Goal: Browse casually

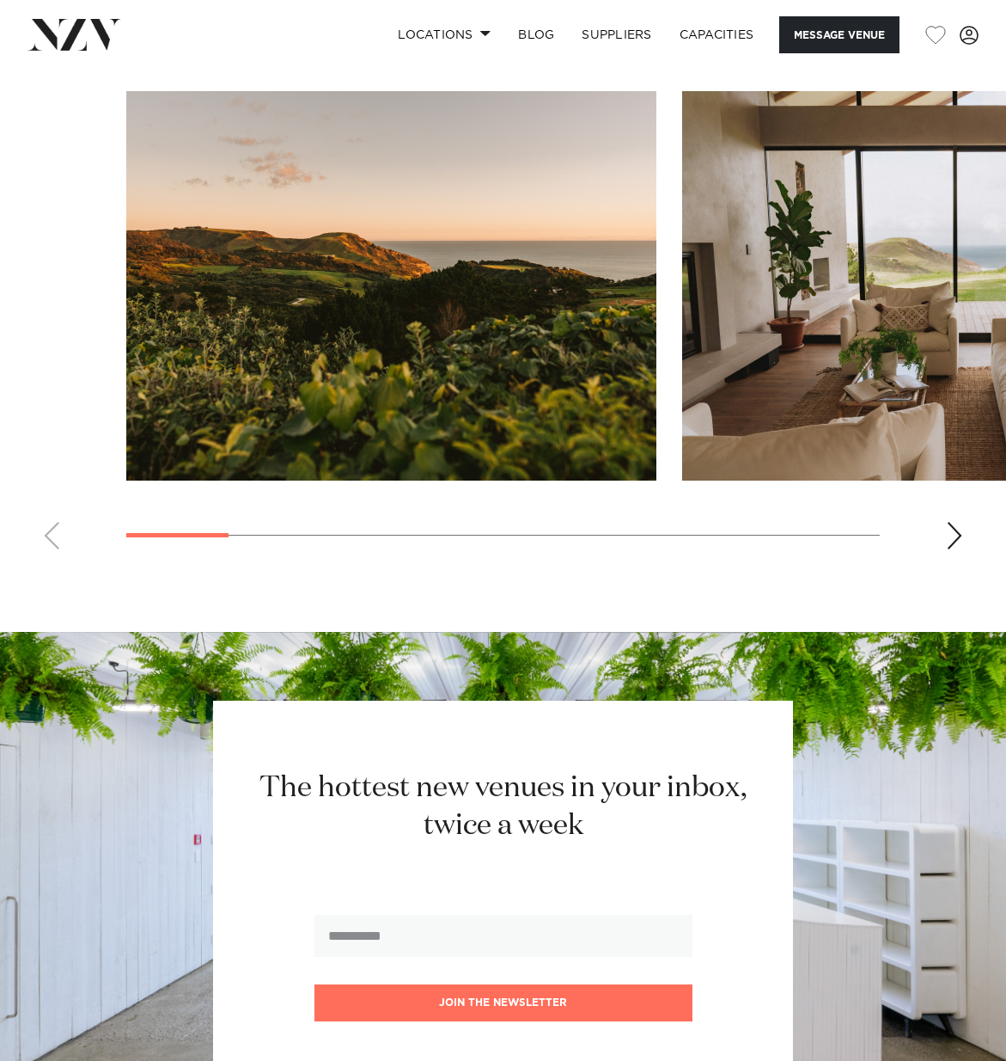
scroll to position [1279, 0]
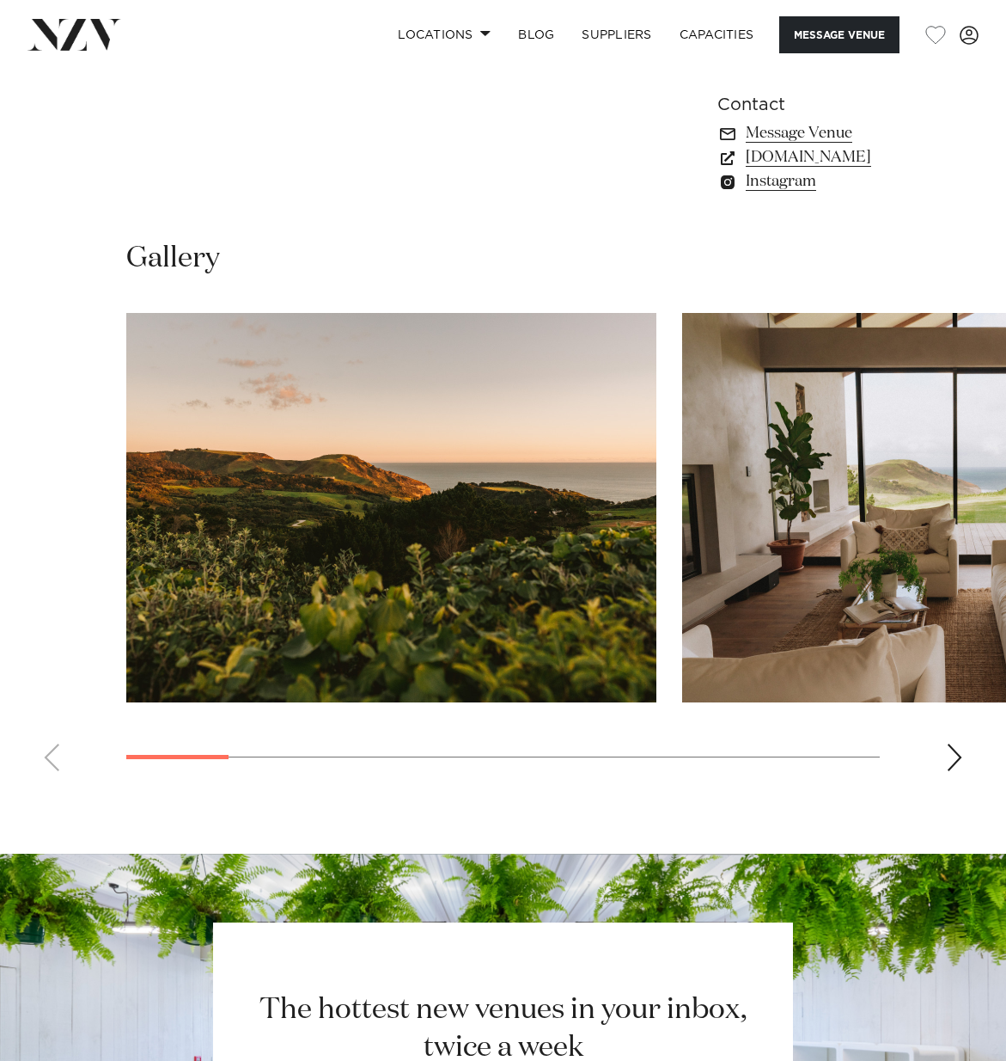
click at [953, 743] on div "Next slide" at bounding box center [954, 757] width 17 height 28
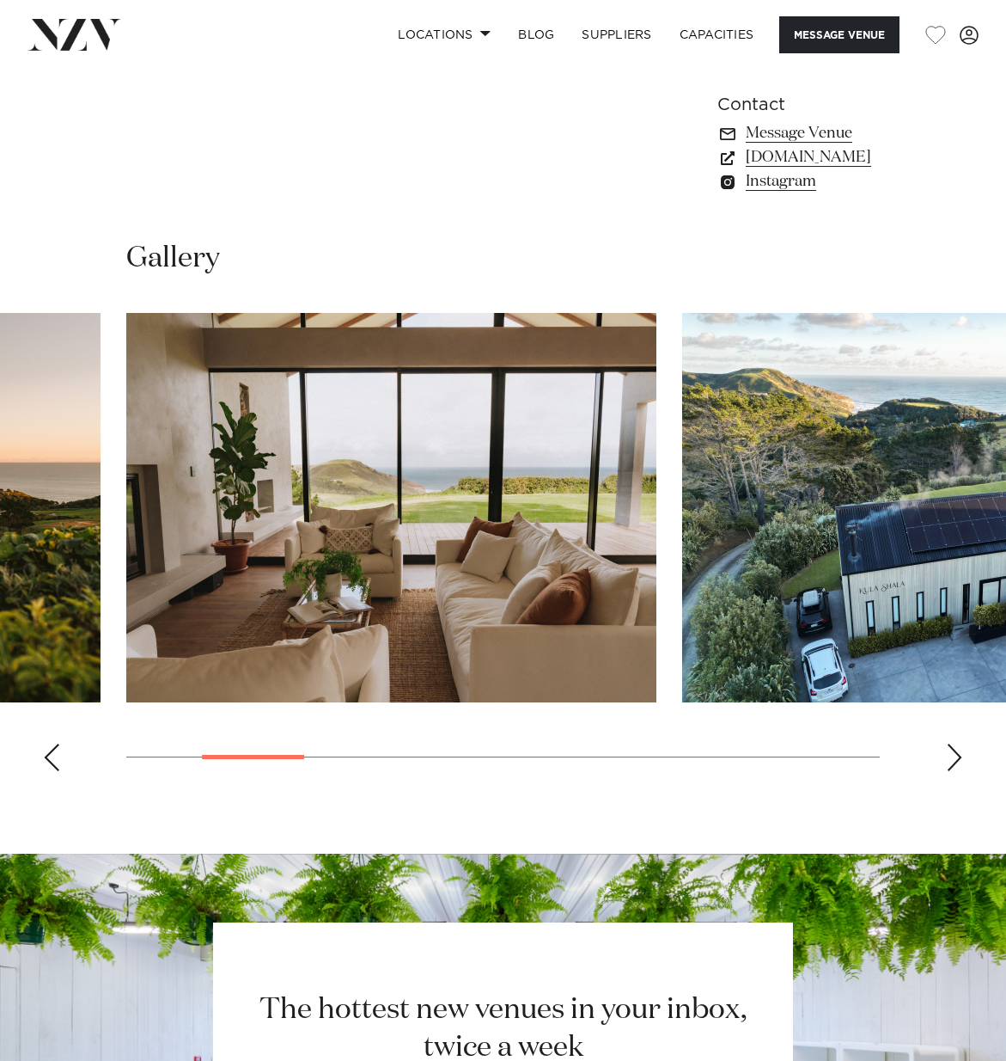
scroll to position [1282, 0]
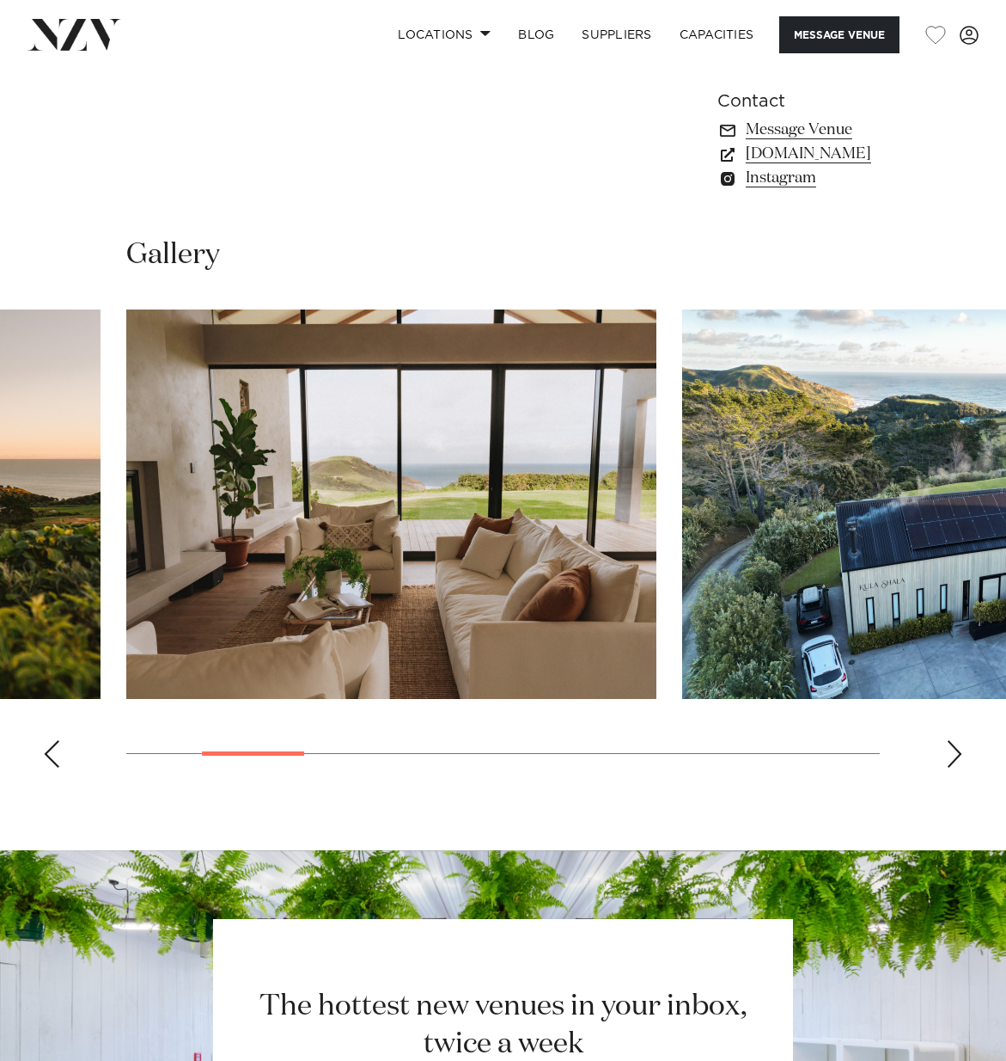
click at [952, 740] on div "Next slide" at bounding box center [954, 754] width 17 height 28
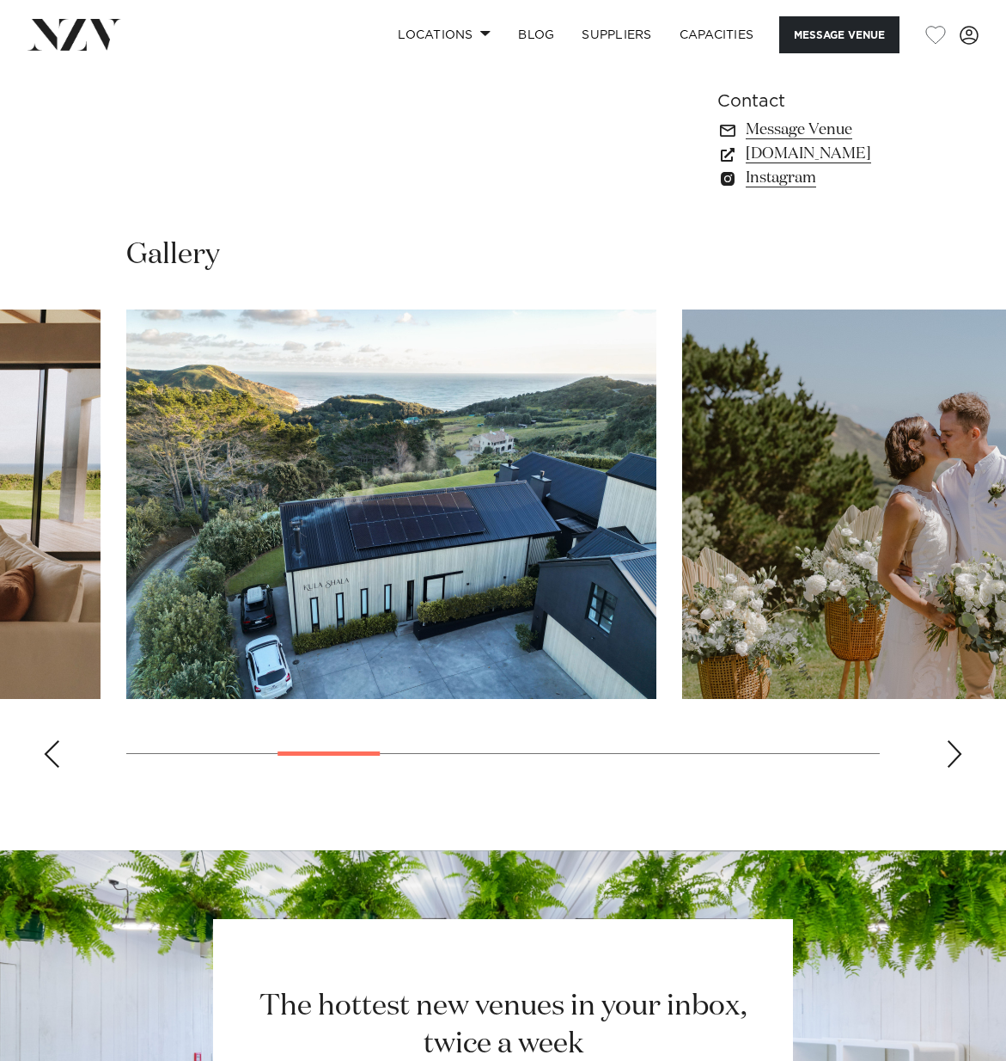
click at [952, 740] on div "Next slide" at bounding box center [954, 754] width 17 height 28
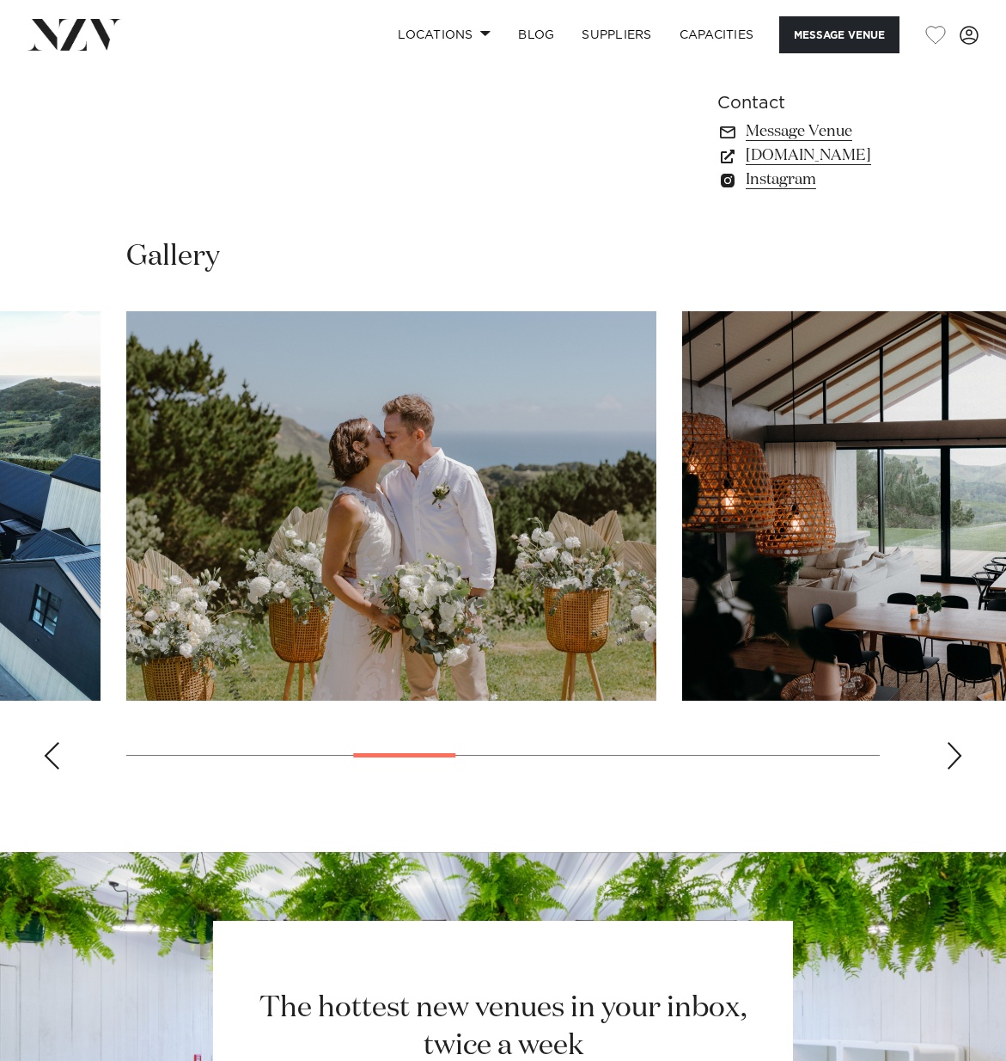
click at [952, 742] on div "Next slide" at bounding box center [954, 756] width 17 height 28
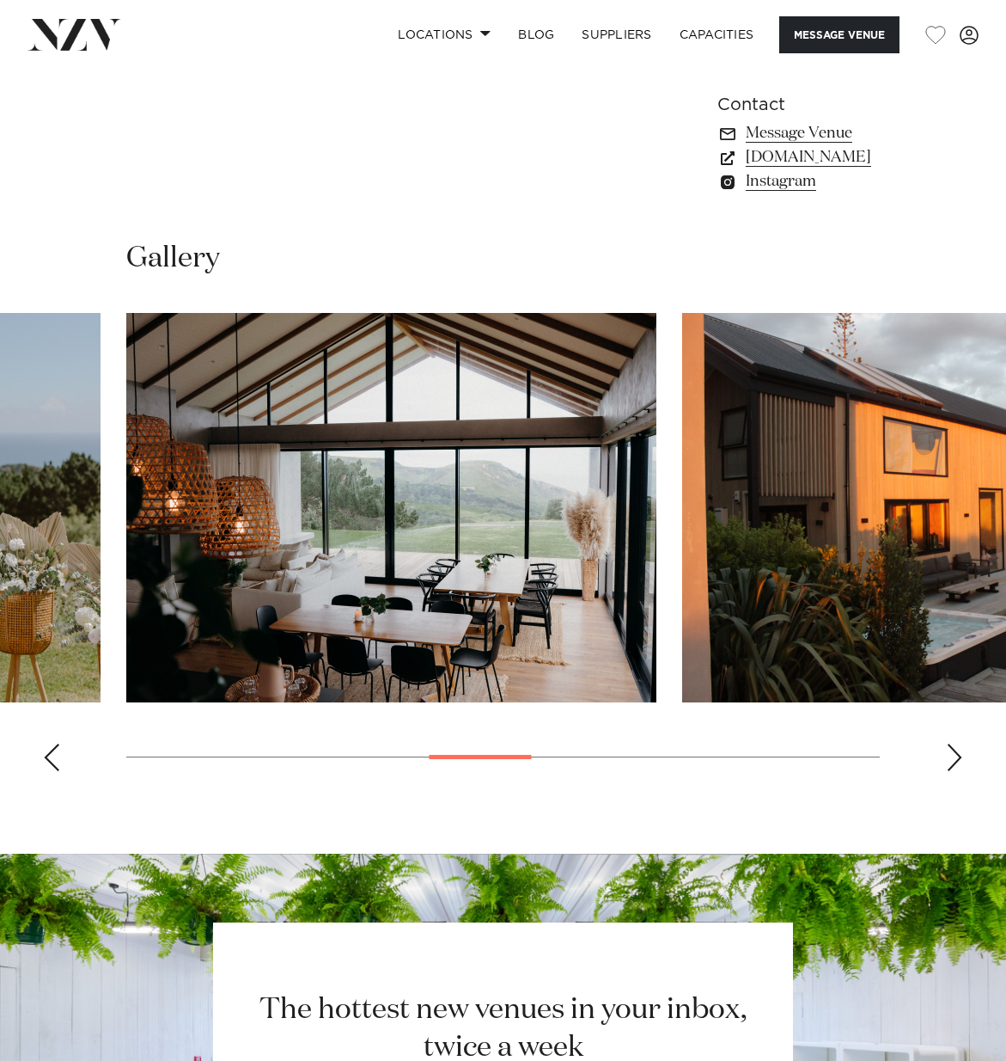
click at [952, 743] on div "Next slide" at bounding box center [954, 757] width 17 height 28
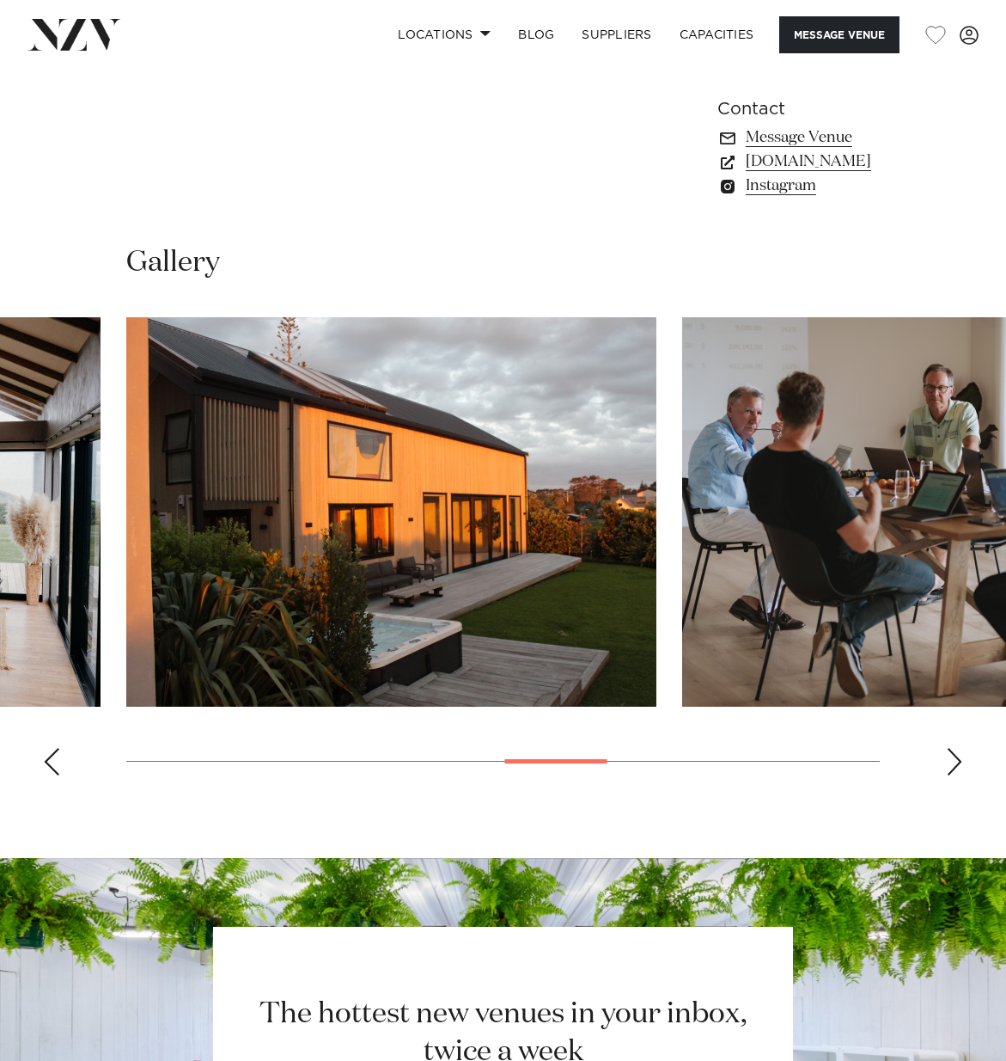
scroll to position [1276, 0]
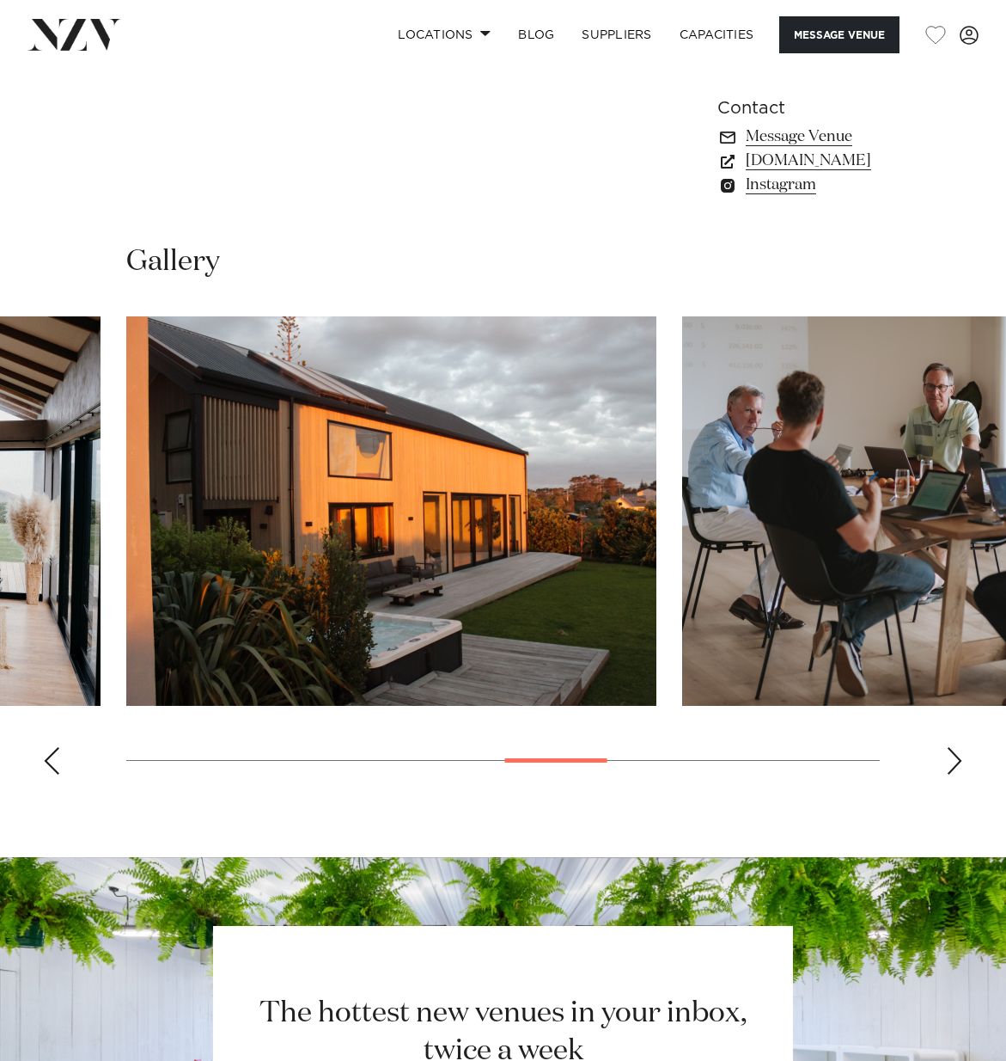
click at [952, 747] on div "Next slide" at bounding box center [954, 761] width 17 height 28
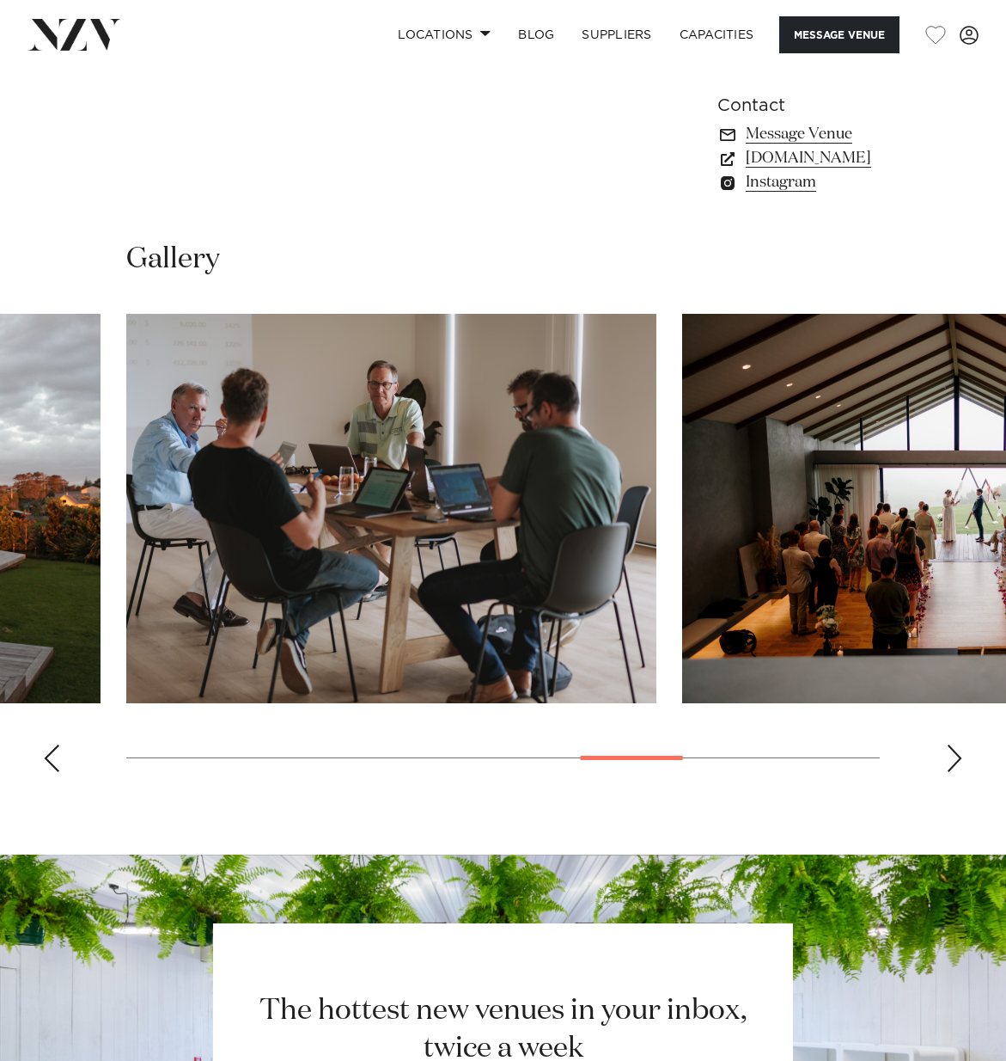
click at [952, 744] on div "Next slide" at bounding box center [954, 758] width 17 height 28
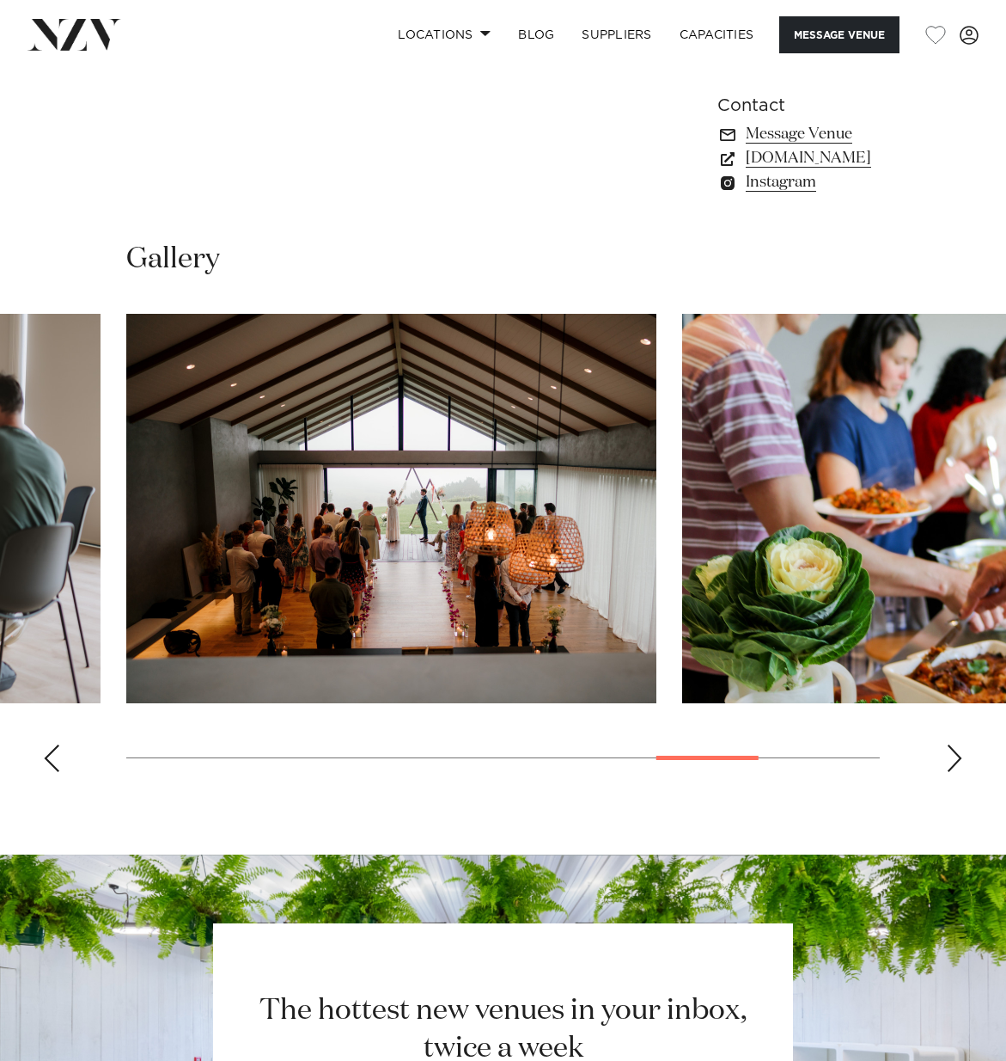
scroll to position [1276, 0]
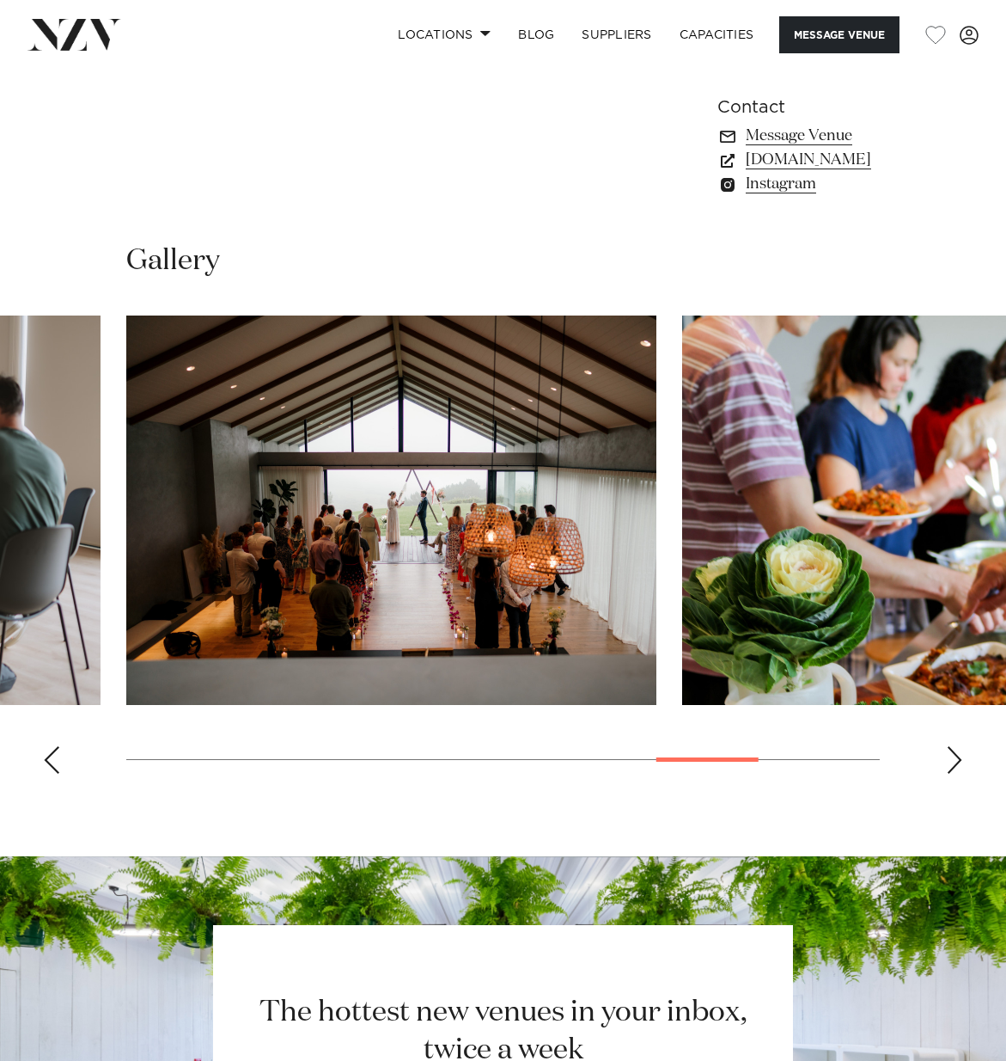
click at [952, 746] on div "Next slide" at bounding box center [954, 760] width 17 height 28
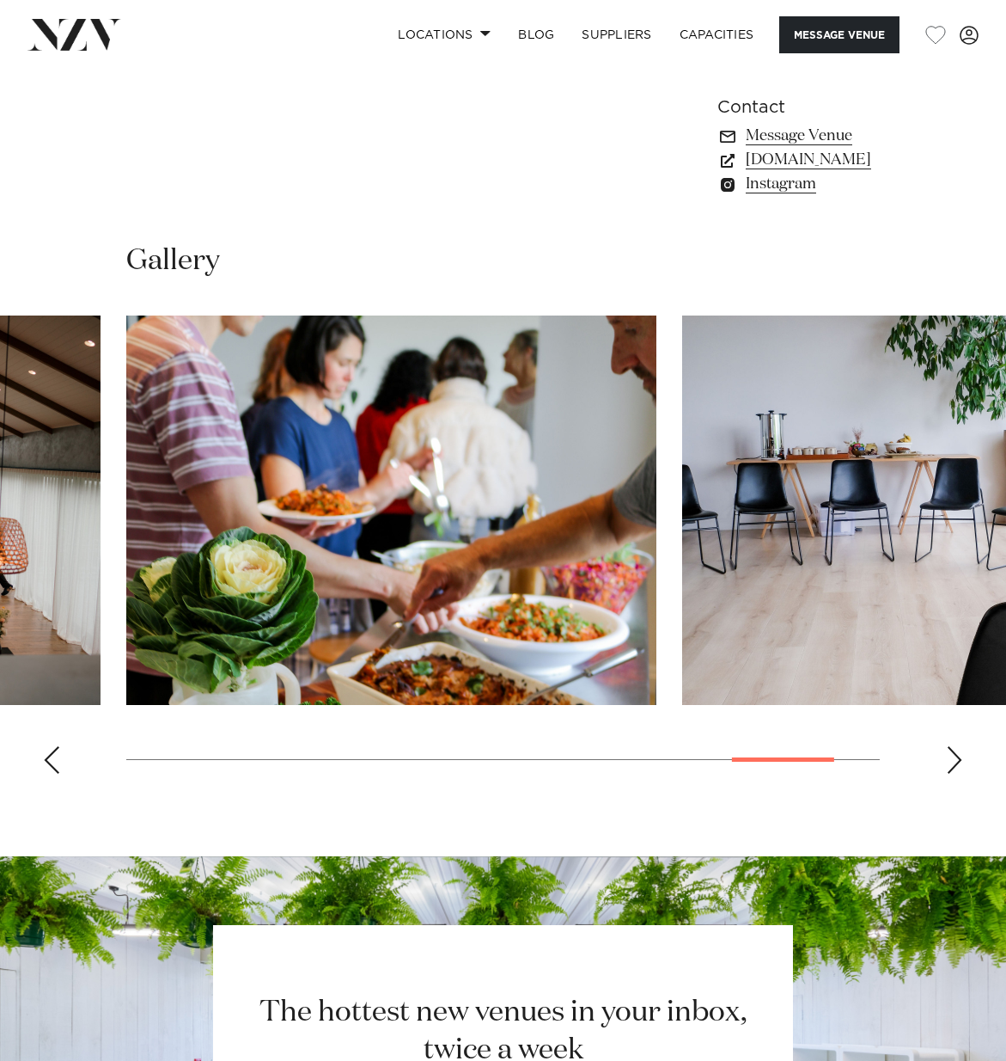
scroll to position [1279, 0]
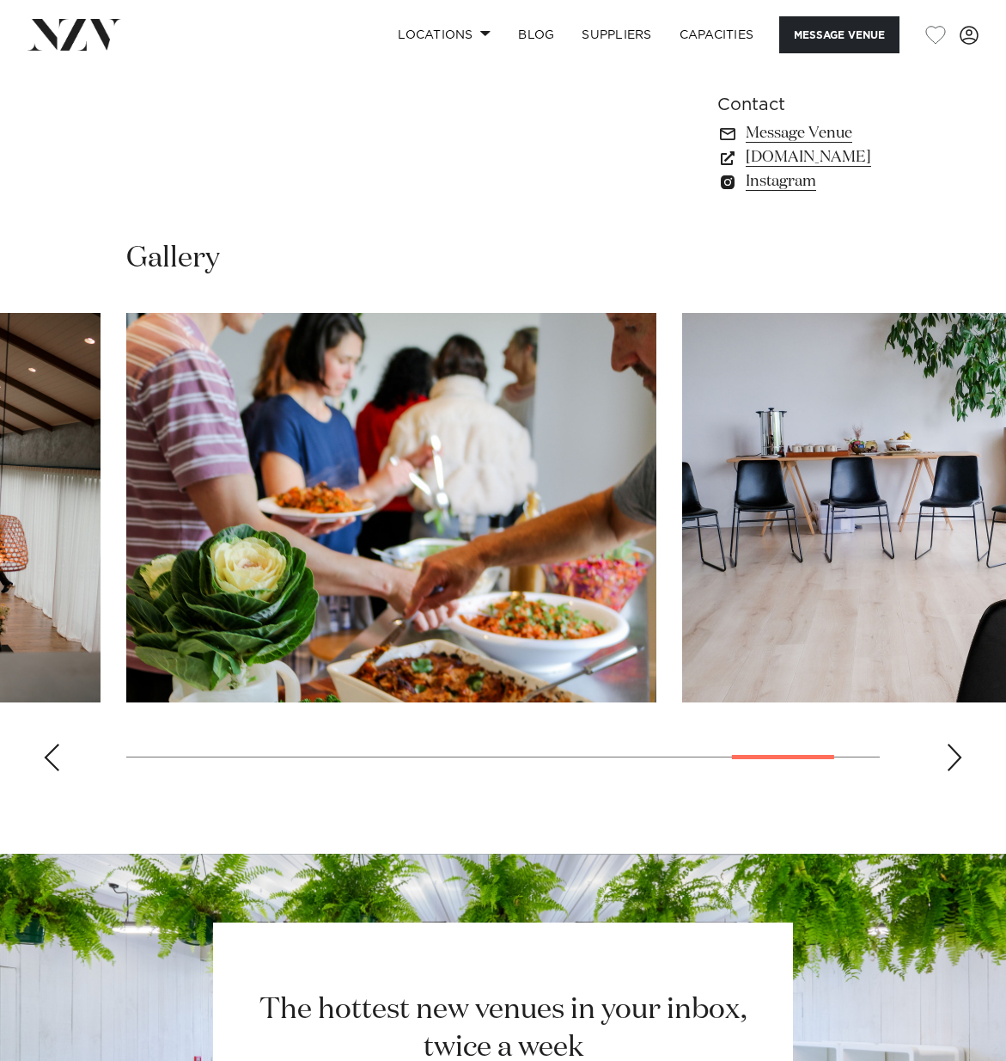
click at [952, 743] on div "Next slide" at bounding box center [954, 757] width 17 height 28
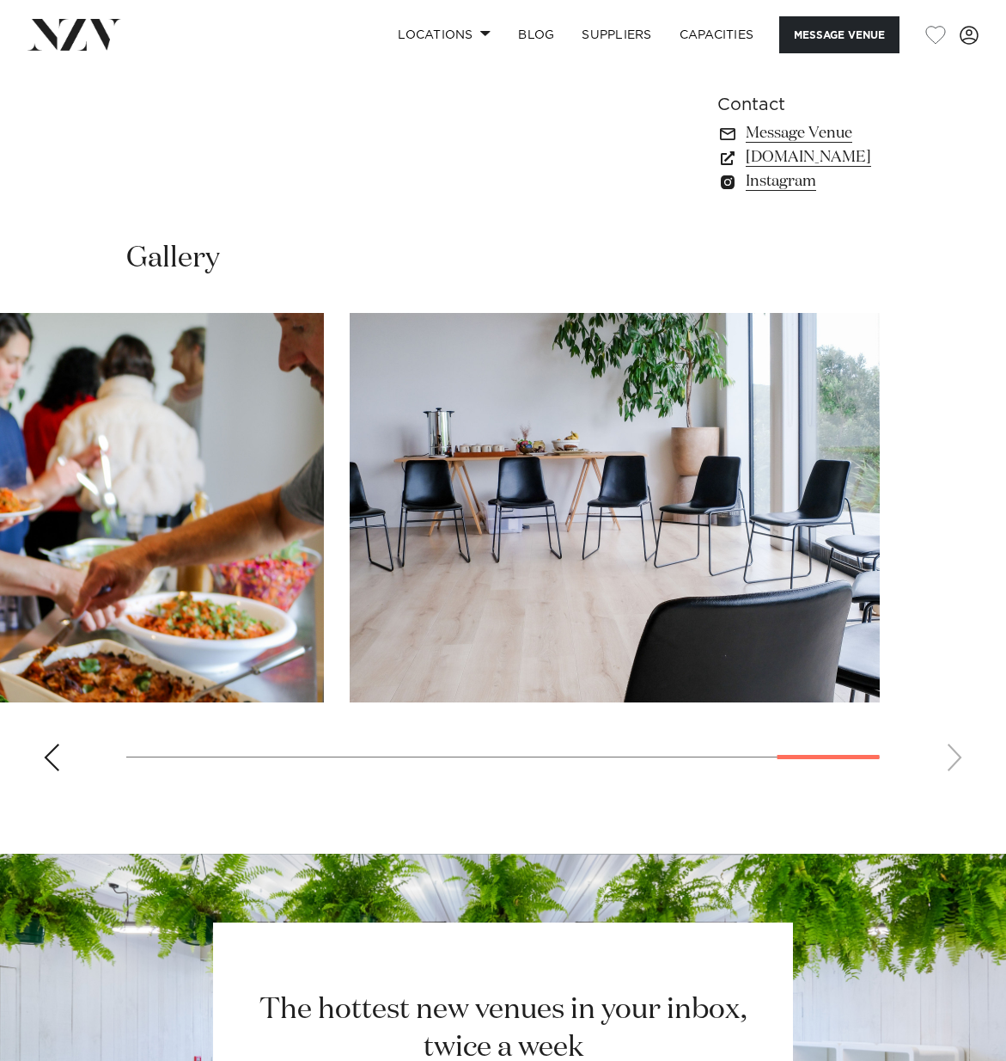
click at [952, 652] on swiper-container at bounding box center [503, 549] width 1006 height 472
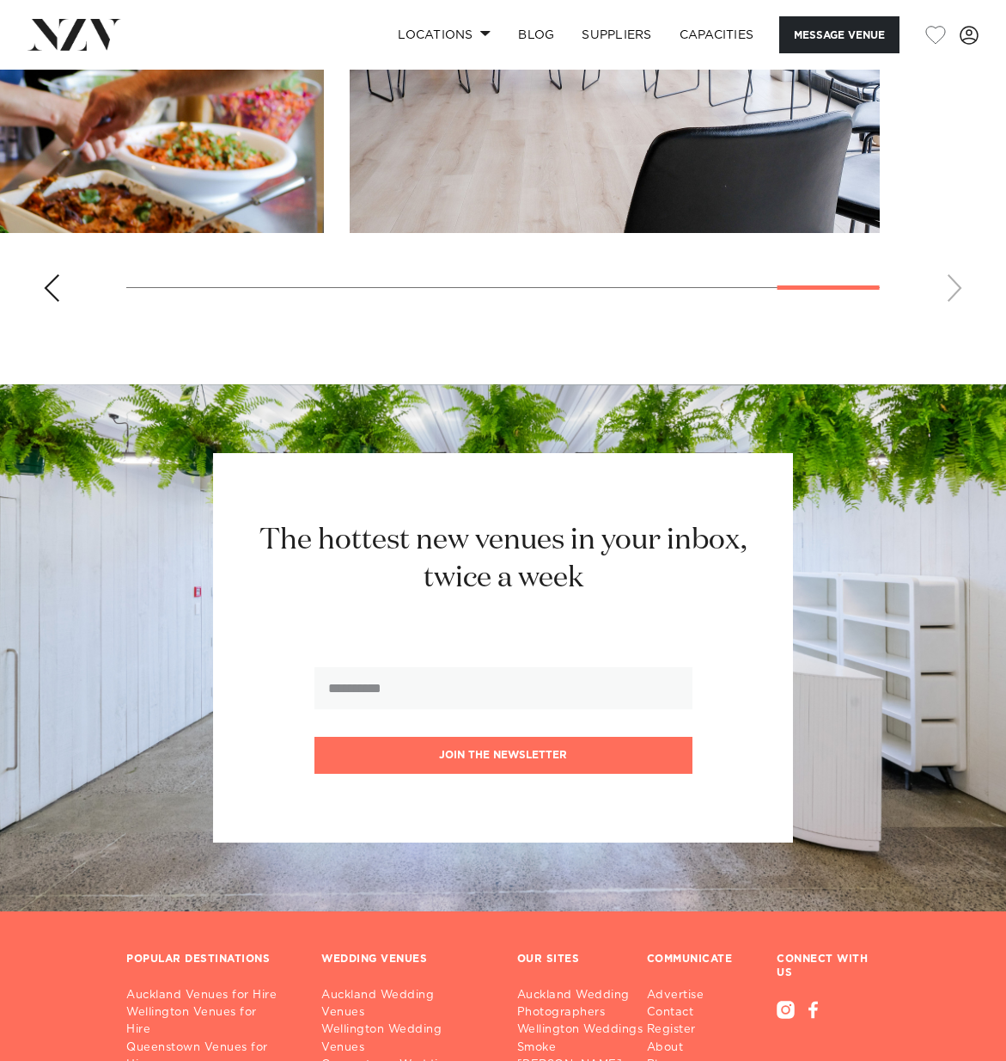
scroll to position [1980, 0]
